Goal: Transaction & Acquisition: Obtain resource

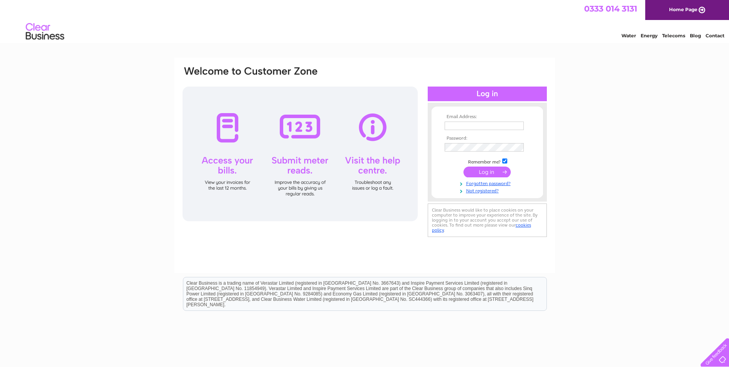
type input "accounts@luxury-leisure.co.uk"
click at [361, 173] on input "submit" at bounding box center [486, 171] width 47 height 11
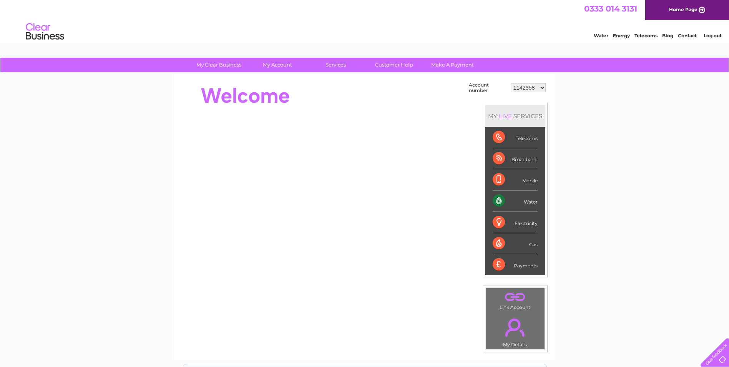
click at [533, 88] on select "1142358 30298763 30300844" at bounding box center [528, 87] width 35 height 9
select select "30298763"
click at [511, 83] on select "1142358 30298763 30300844" at bounding box center [528, 87] width 35 height 9
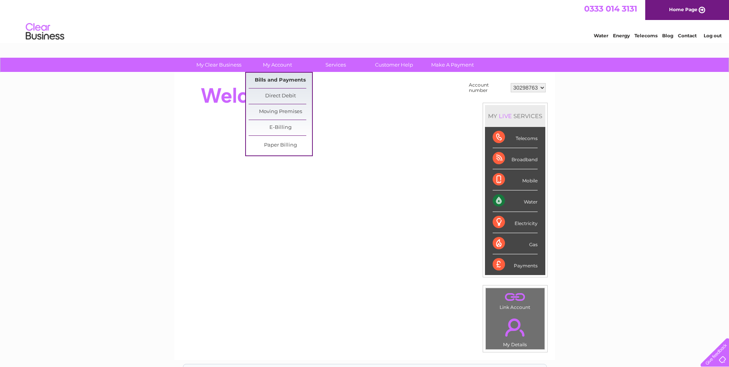
click at [280, 81] on link "Bills and Payments" at bounding box center [280, 80] width 63 height 15
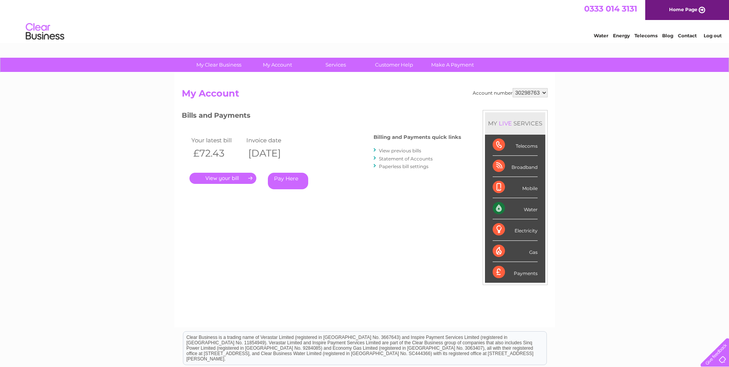
click at [412, 150] on link "View previous bills" at bounding box center [400, 151] width 42 height 6
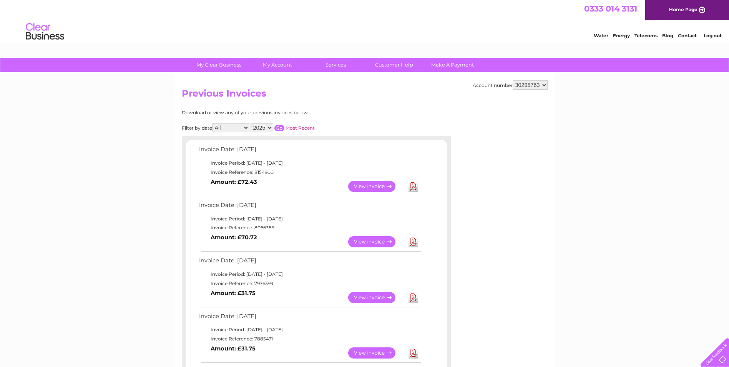
click at [372, 185] on link "View" at bounding box center [376, 186] width 56 height 11
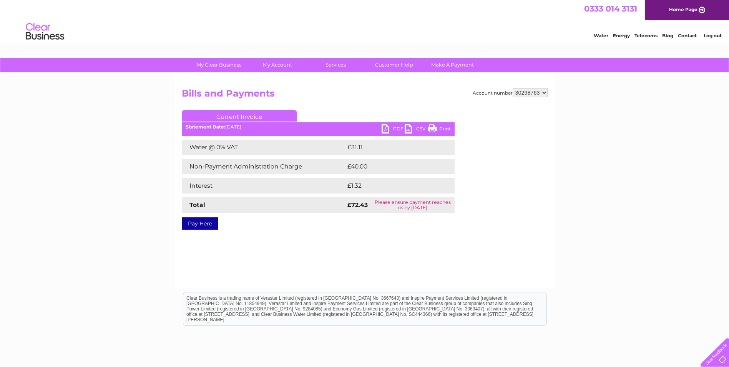
click at [390, 128] on link "PDF" at bounding box center [393, 129] width 23 height 11
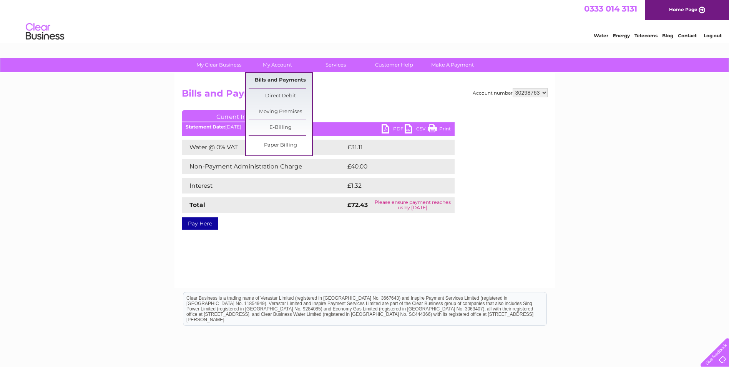
click at [275, 83] on link "Bills and Payments" at bounding box center [280, 80] width 63 height 15
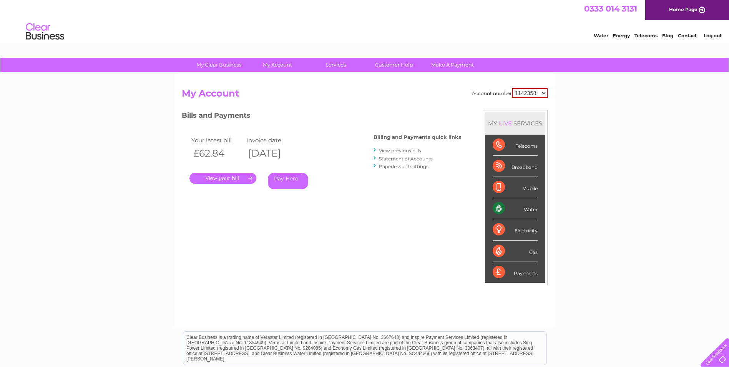
click at [414, 149] on link "View previous bills" at bounding box center [400, 151] width 42 height 6
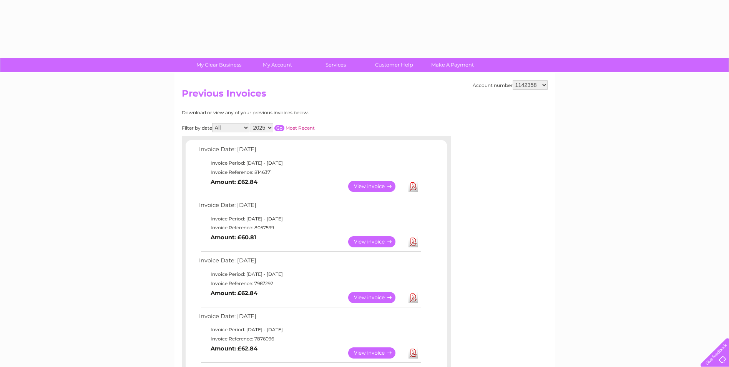
click at [546, 99] on h2 "Previous Invoices" at bounding box center [365, 95] width 366 height 15
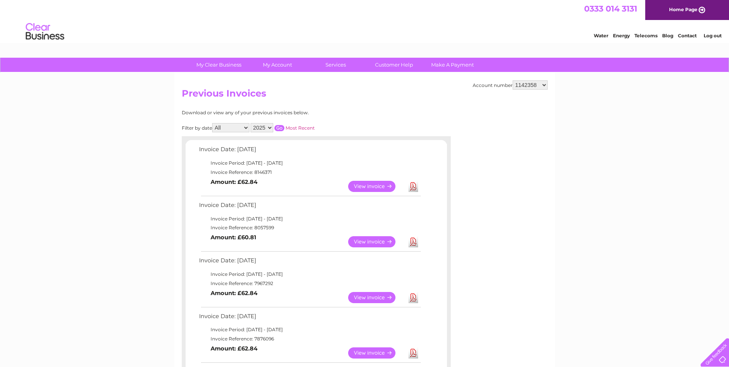
click at [543, 90] on h2 "Previous Invoices" at bounding box center [365, 95] width 366 height 15
click at [544, 84] on select "1142358 30298763 30300844" at bounding box center [530, 84] width 35 height 9
select select "30298763"
click at [513, 80] on select "1142358 30298763 30300844" at bounding box center [530, 84] width 35 height 9
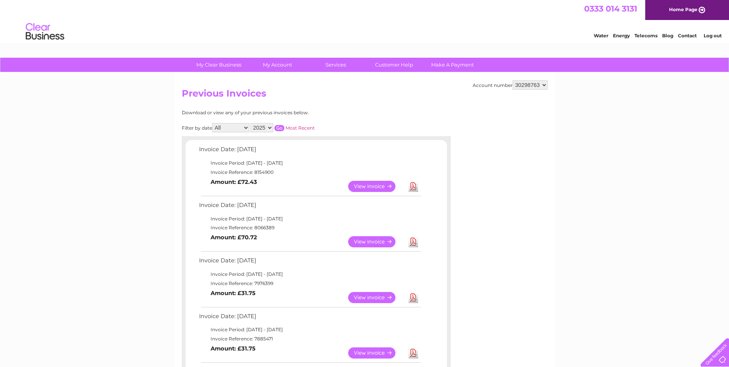
click at [380, 241] on link "View" at bounding box center [376, 241] width 56 height 11
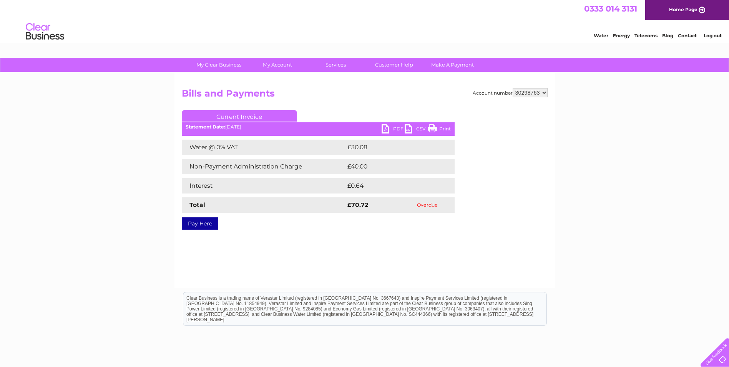
click at [383, 131] on link "PDF" at bounding box center [393, 129] width 23 height 11
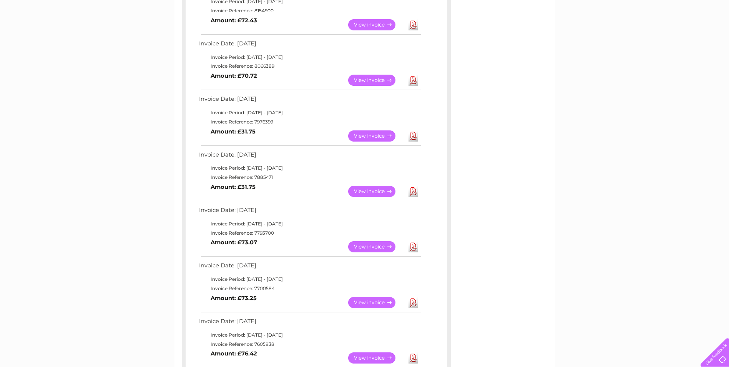
scroll to position [154, 0]
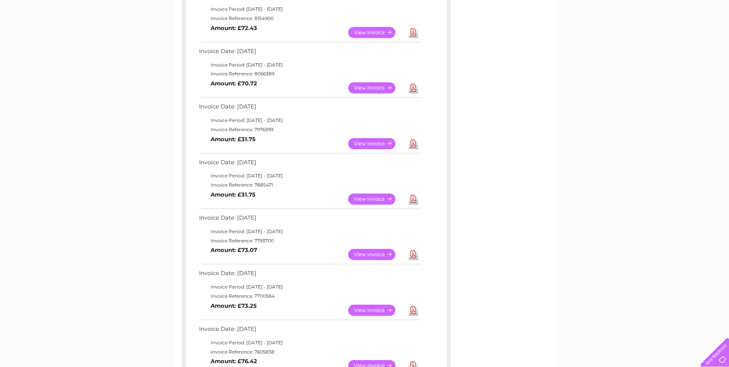
click at [364, 147] on link "View" at bounding box center [376, 143] width 56 height 11
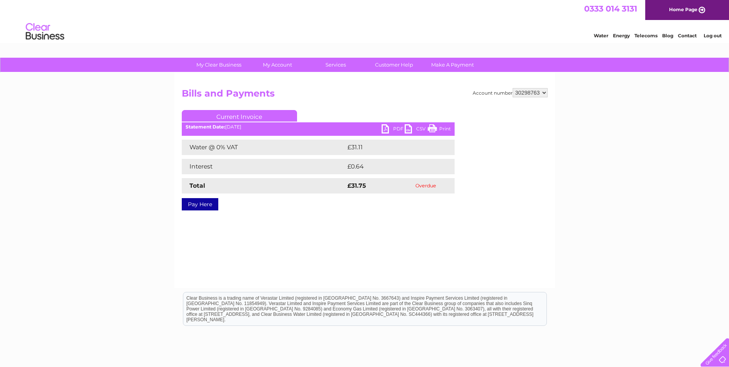
click at [389, 126] on link "PDF" at bounding box center [393, 129] width 23 height 11
click at [387, 256] on div "Account number 1142358 30298763 30300844 Bills and Payments Current Invoice PDF…" at bounding box center [364, 180] width 380 height 215
click at [385, 132] on link "PDF" at bounding box center [393, 129] width 23 height 11
click at [302, 238] on div "Account number 1142358 30298763 30300844 Bills and Payments Current Invoice PDF…" at bounding box center [364, 180] width 380 height 215
